Goal: Transaction & Acquisition: Download file/media

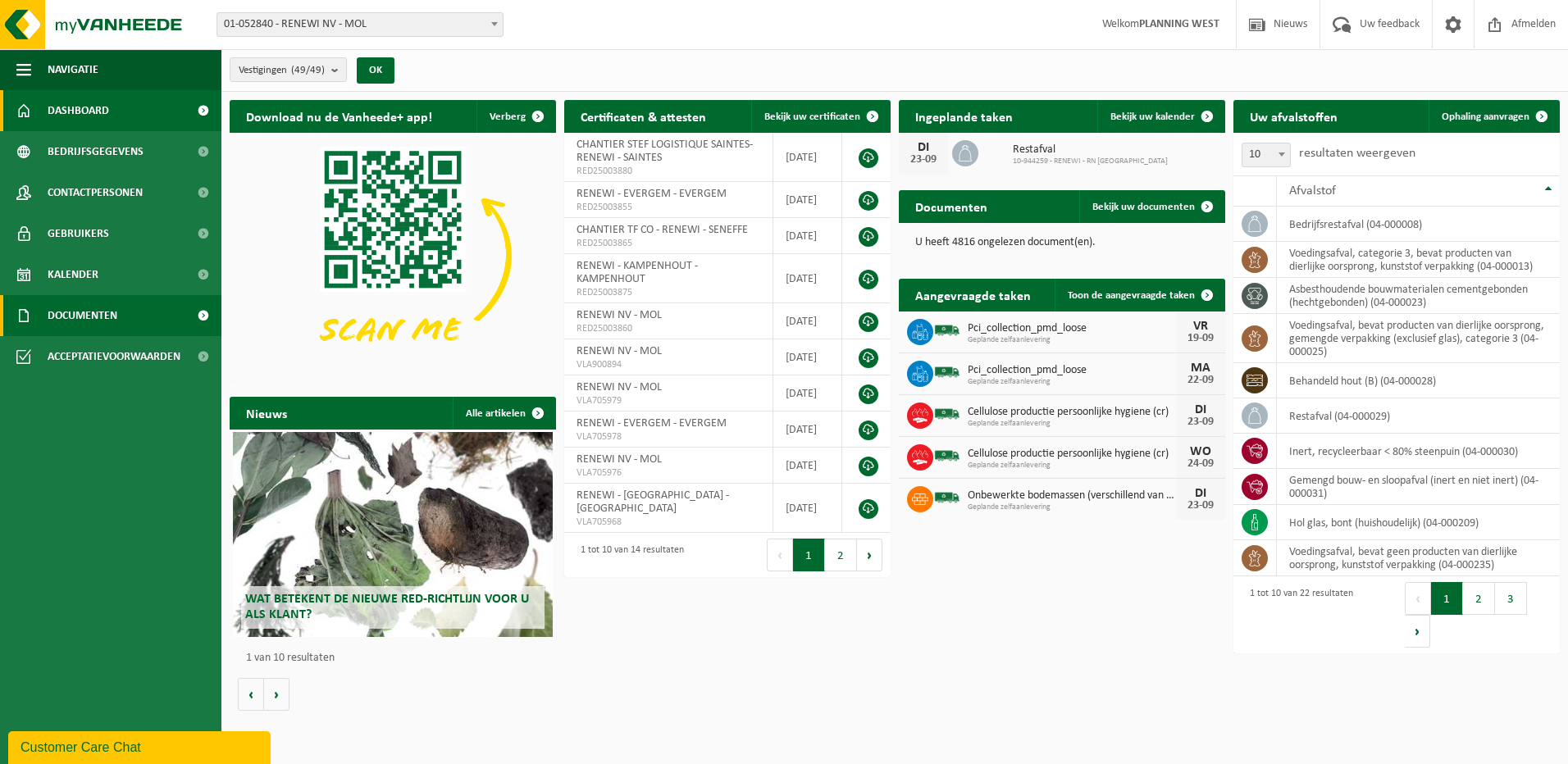
click at [91, 315] on span "Documenten" at bounding box center [82, 316] width 70 height 41
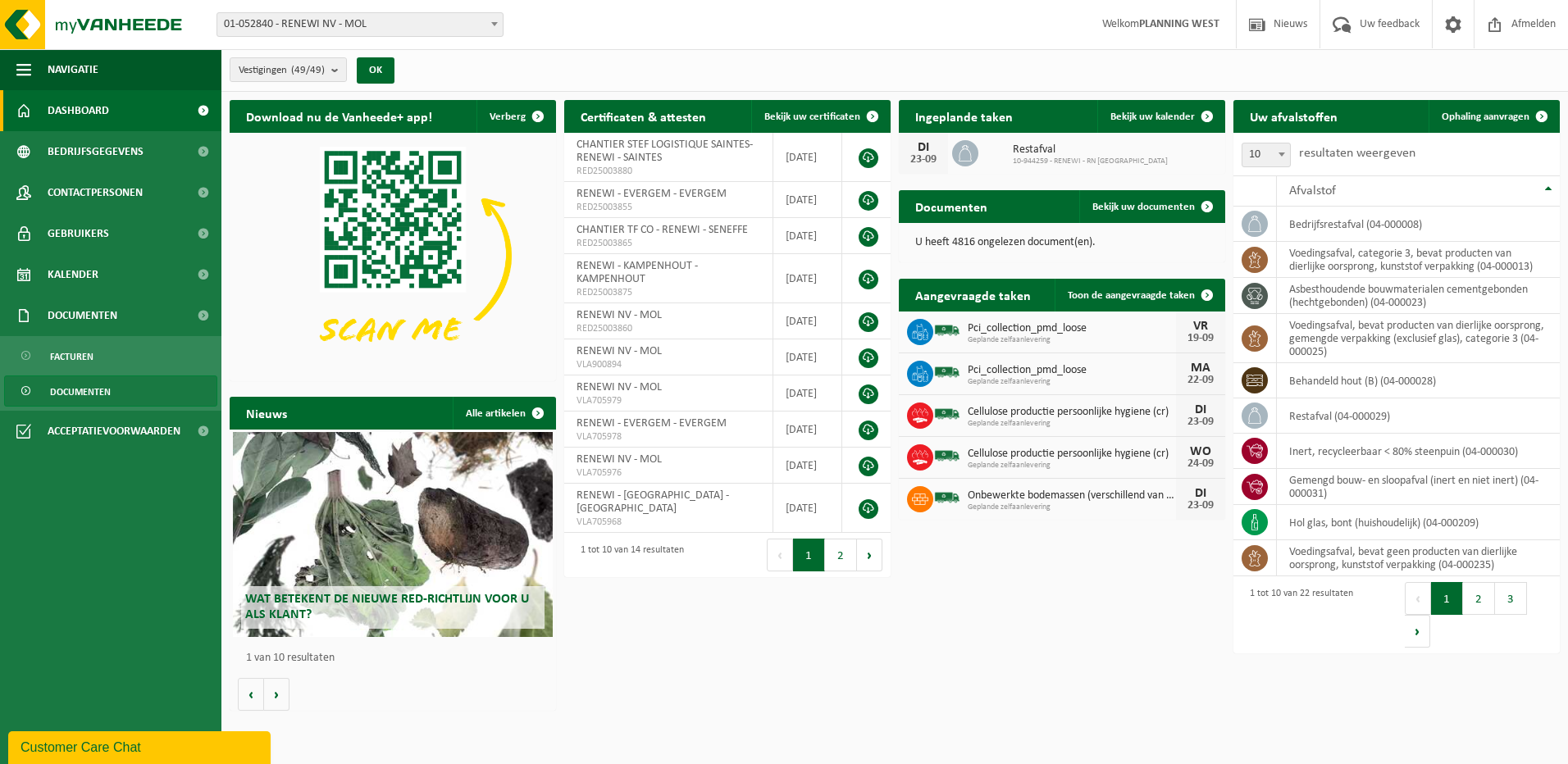
click at [73, 395] on span "Documenten" at bounding box center [80, 392] width 60 height 32
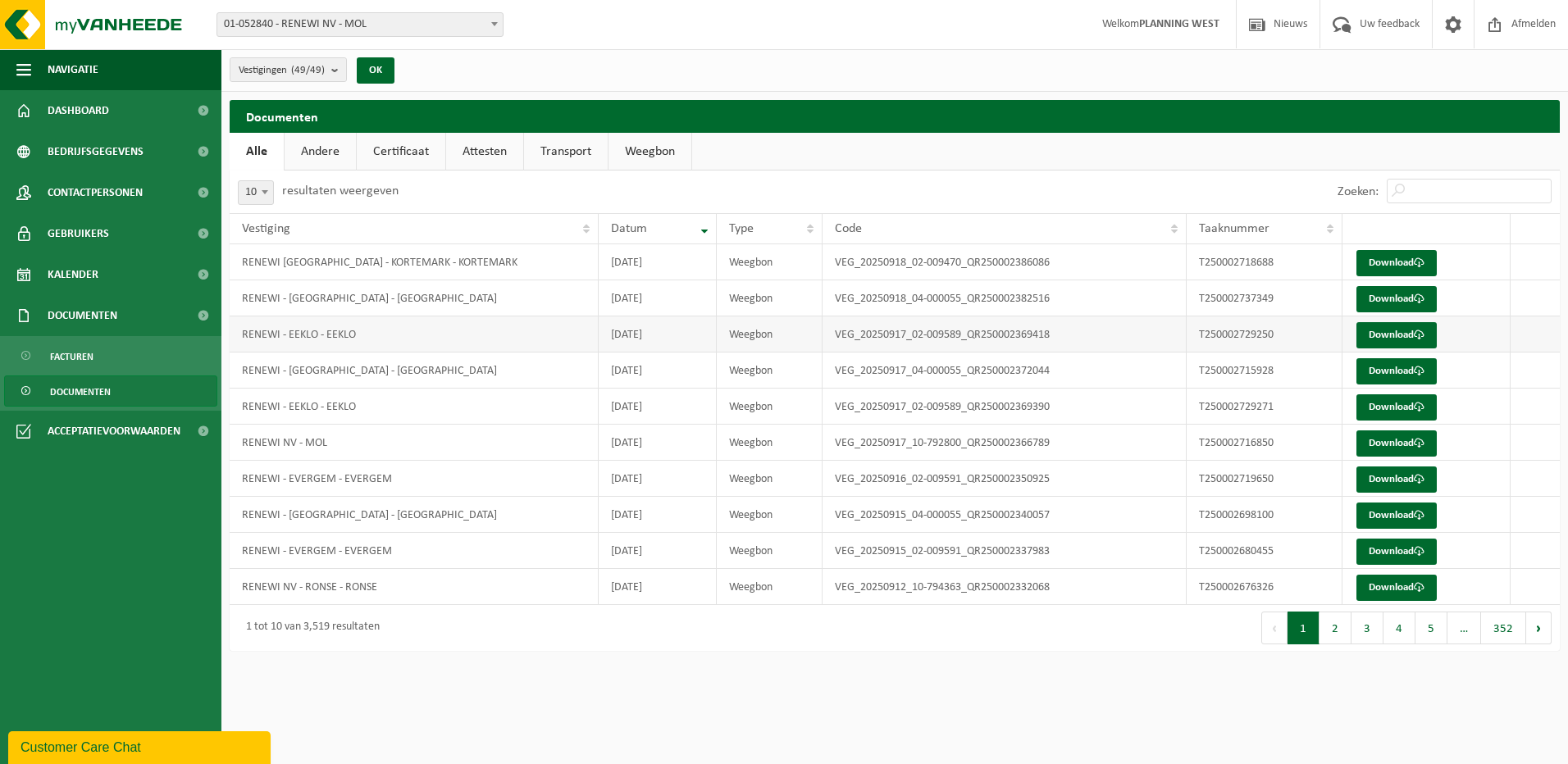
click at [758, 335] on td "Weegbon" at bounding box center [770, 334] width 106 height 36
click at [1407, 327] on link "Download" at bounding box center [1396, 335] width 81 height 26
click at [1383, 401] on link "Download" at bounding box center [1396, 408] width 81 height 26
